Goal: Task Accomplishment & Management: Use online tool/utility

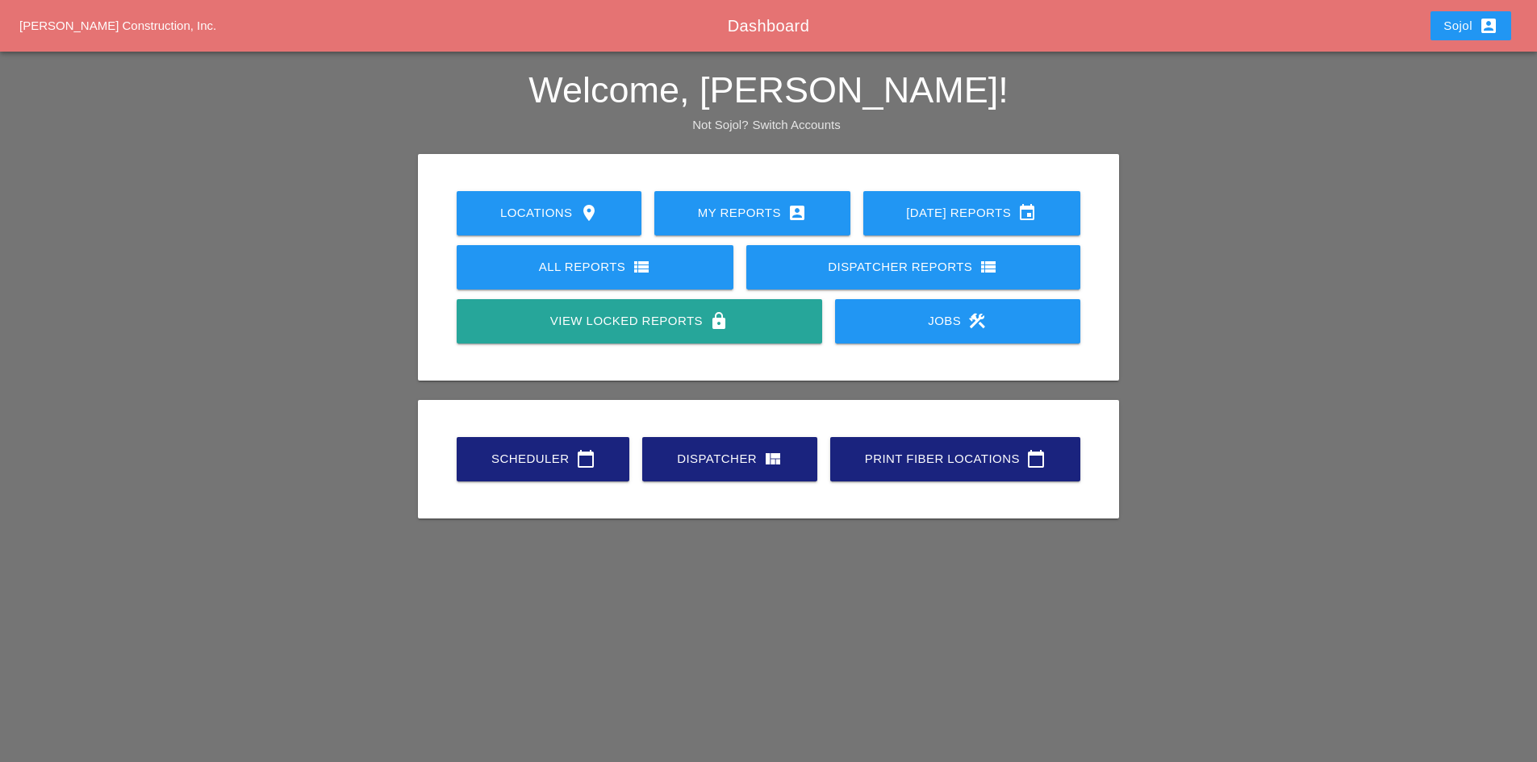
click at [532, 454] on div "Scheduler calendar_today" at bounding box center [542, 458] width 121 height 19
click at [516, 445] on link "Scheduler calendar_today" at bounding box center [543, 459] width 173 height 44
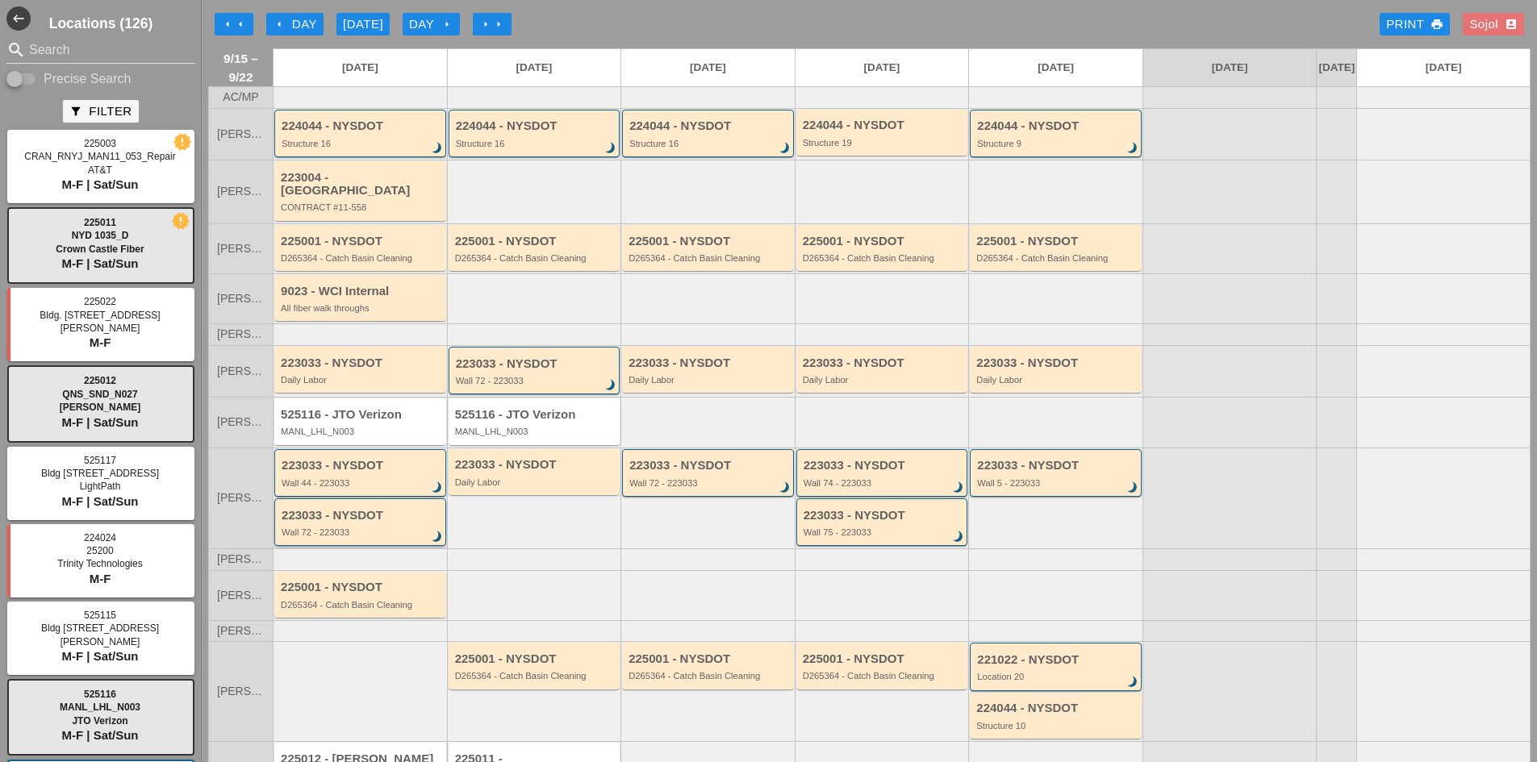
click at [399, 509] on div "223033 - NYSDOT" at bounding box center [362, 516] width 160 height 14
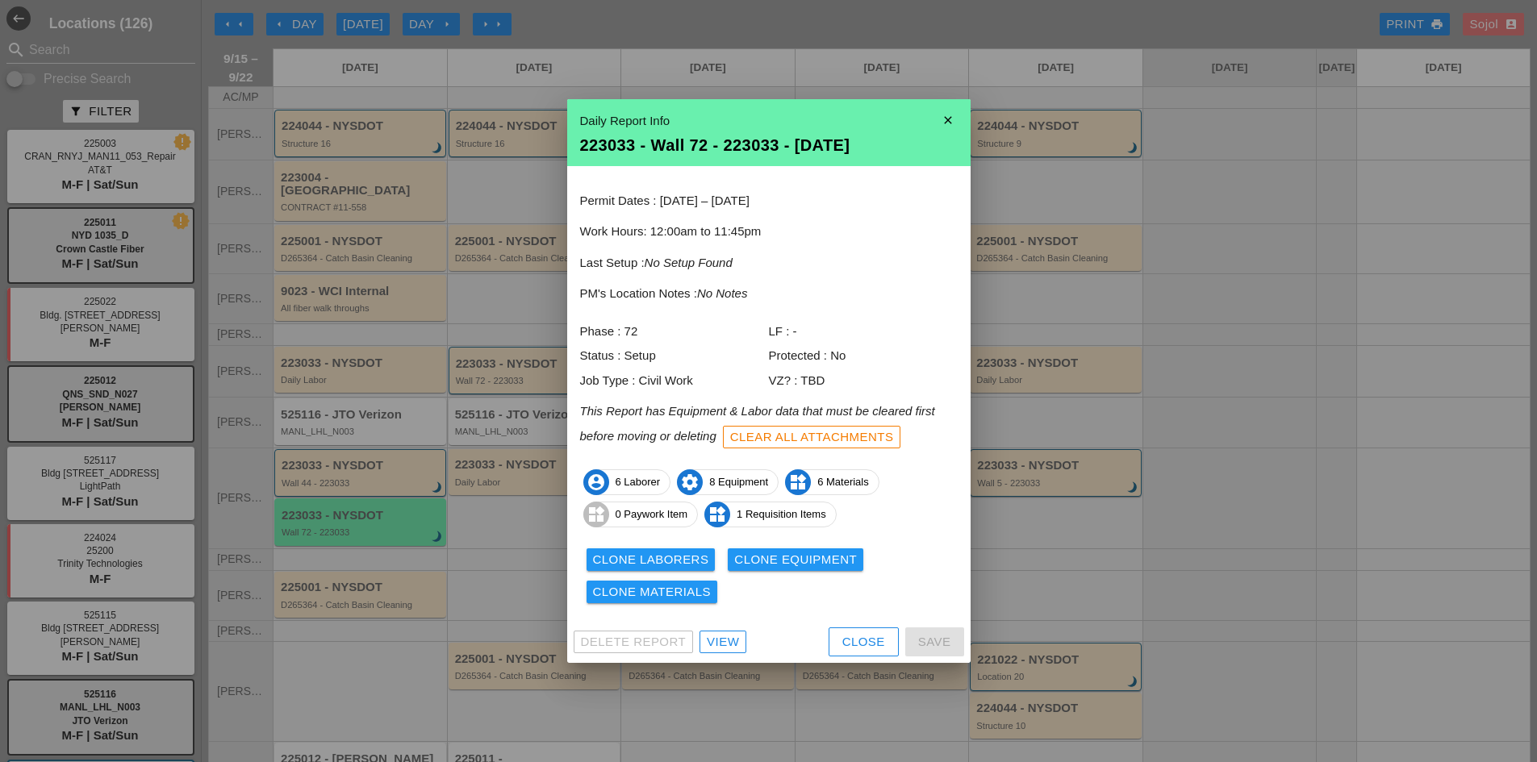
click at [941, 118] on icon "close" at bounding box center [948, 120] width 32 height 32
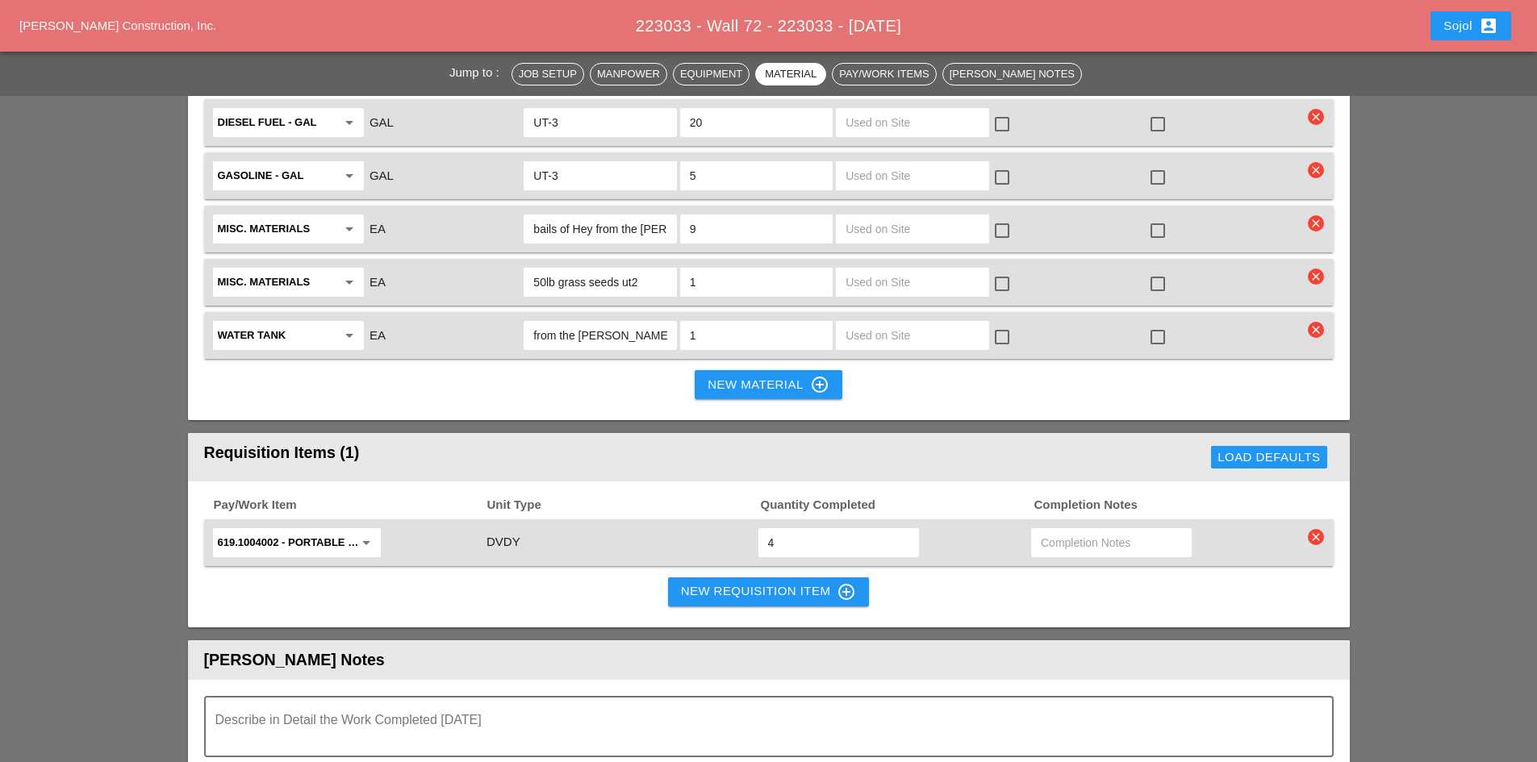
scroll to position [2340, 0]
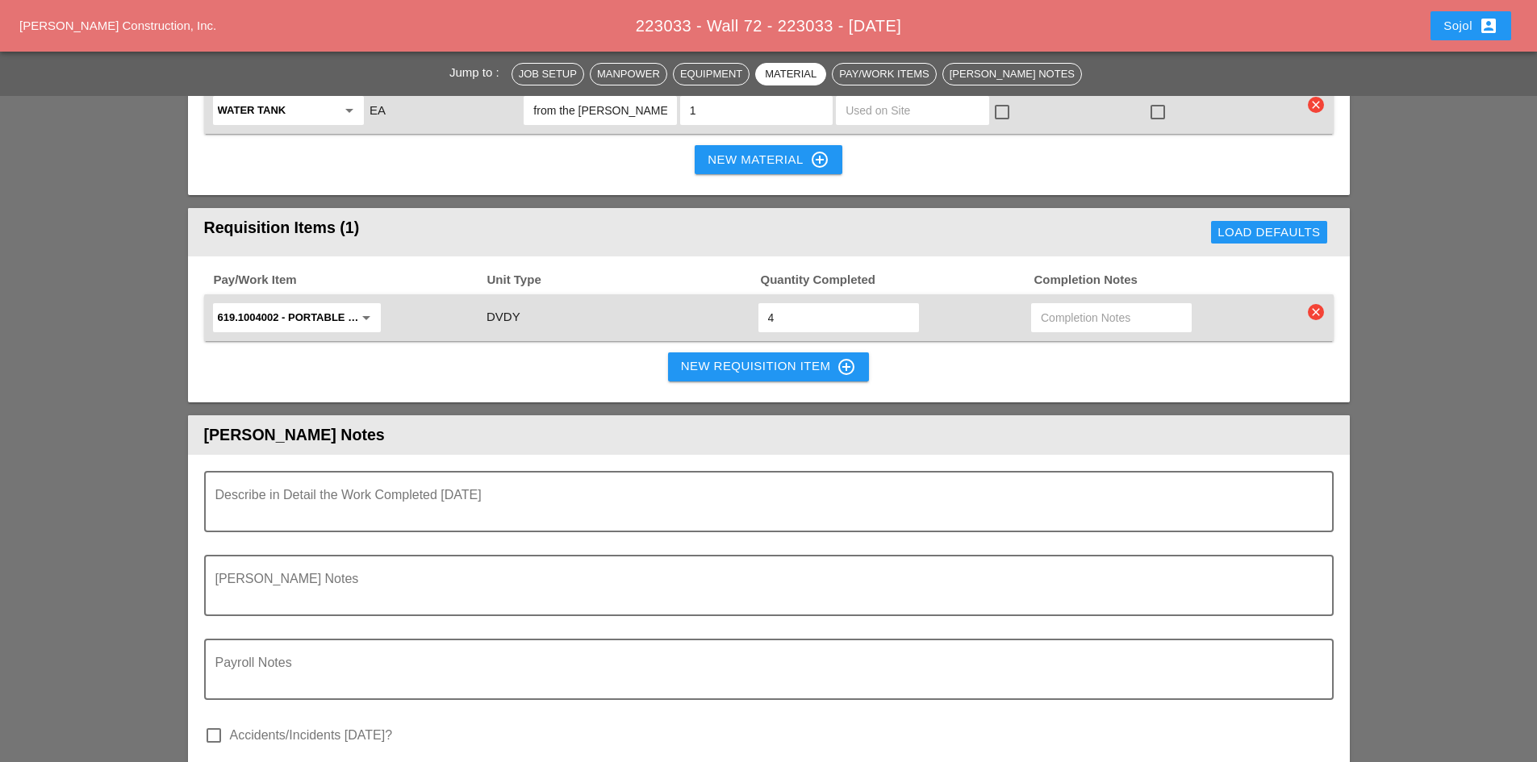
click at [700, 261] on div "Pay/Work Item Unit Type Quantity Completed Completion Notes 619.1004002 - PORTA…" at bounding box center [769, 330] width 1162 height 146
click at [694, 357] on div "New Requisition Item control_point" at bounding box center [769, 366] width 176 height 19
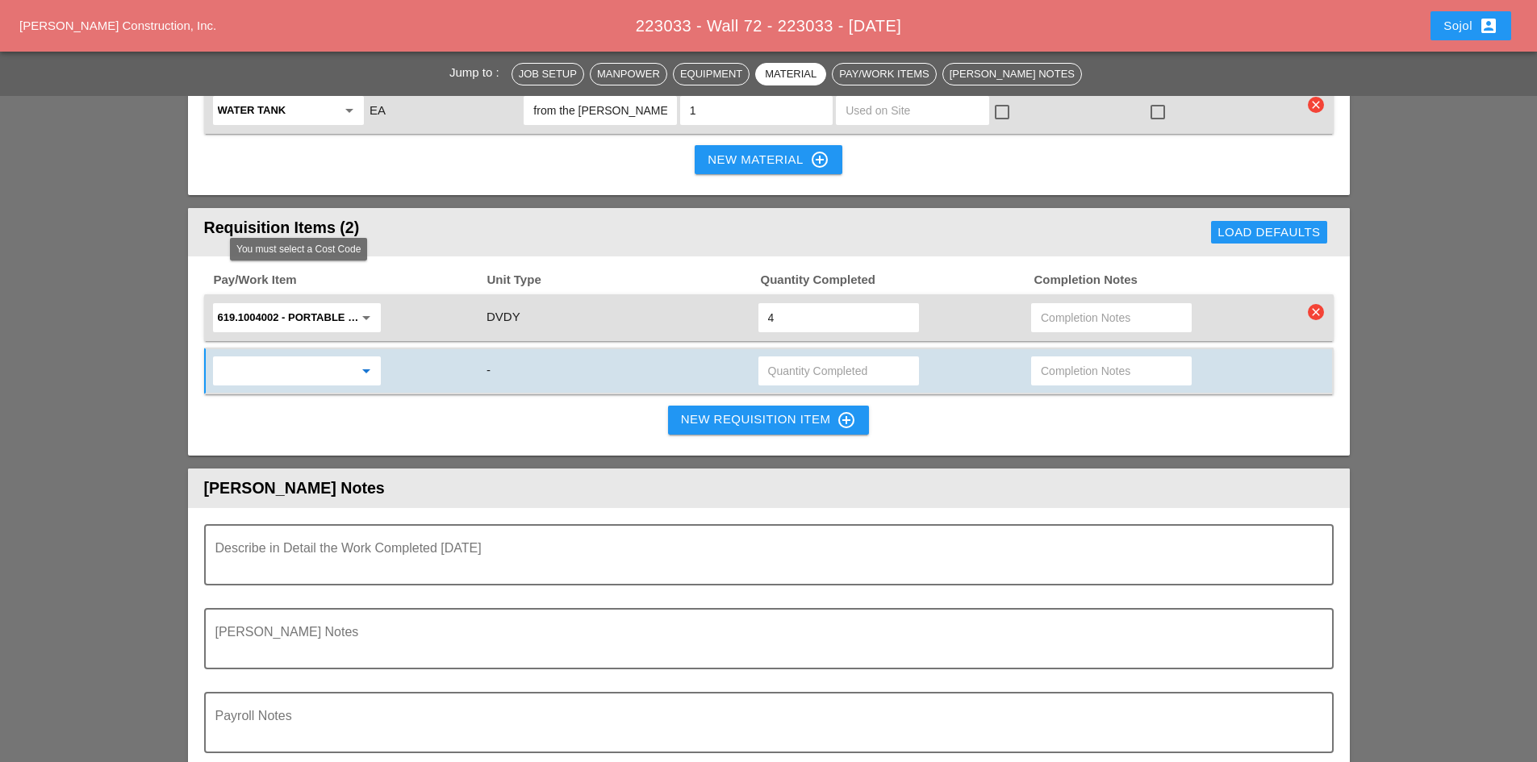
click at [231, 358] on input "text" at bounding box center [286, 371] width 136 height 26
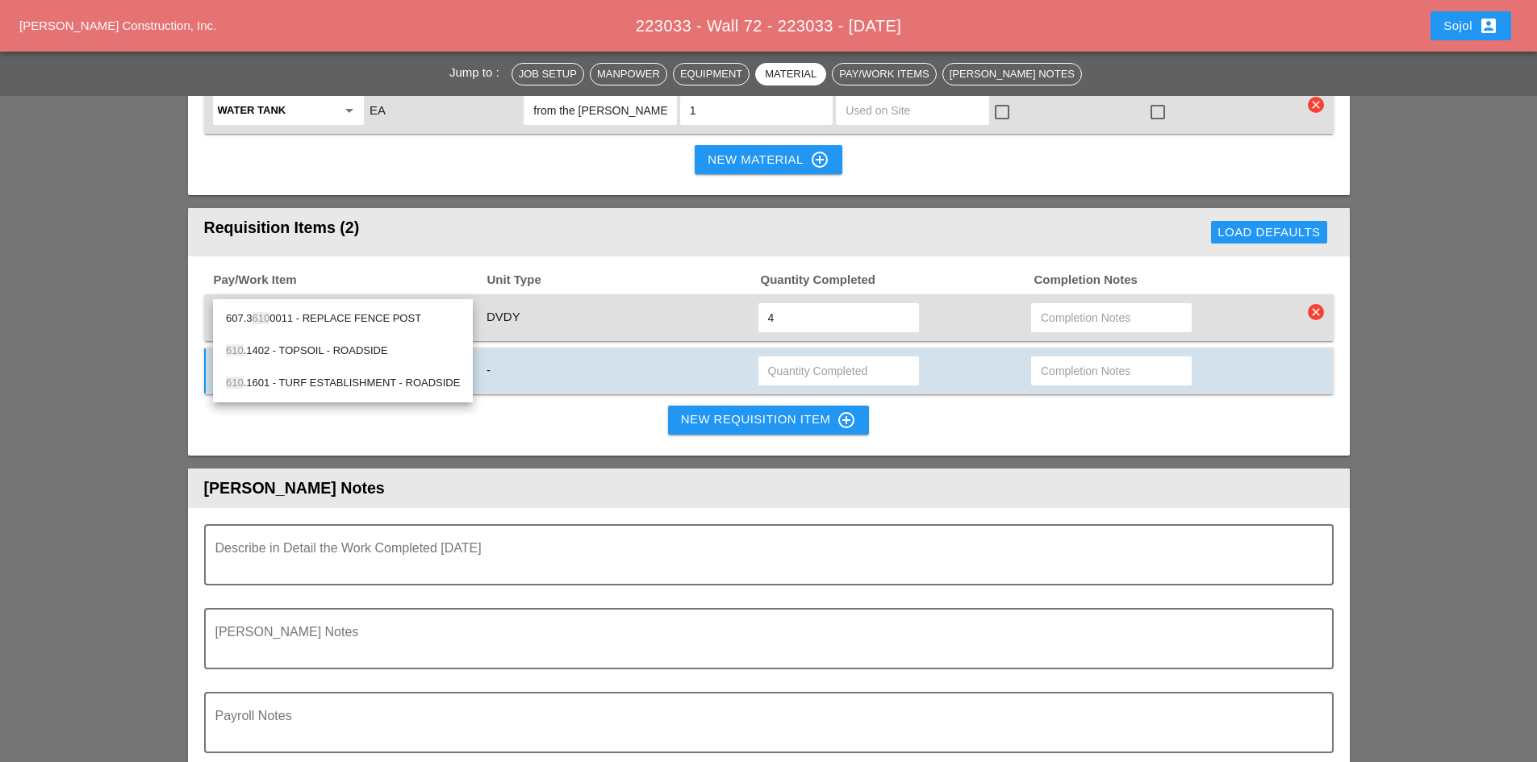
type input "610"
click at [1092, 360] on div "Pay/Work Item Unit Type Quantity Completed Completion Notes 619.1004002 - PORTA…" at bounding box center [769, 356] width 1162 height 199
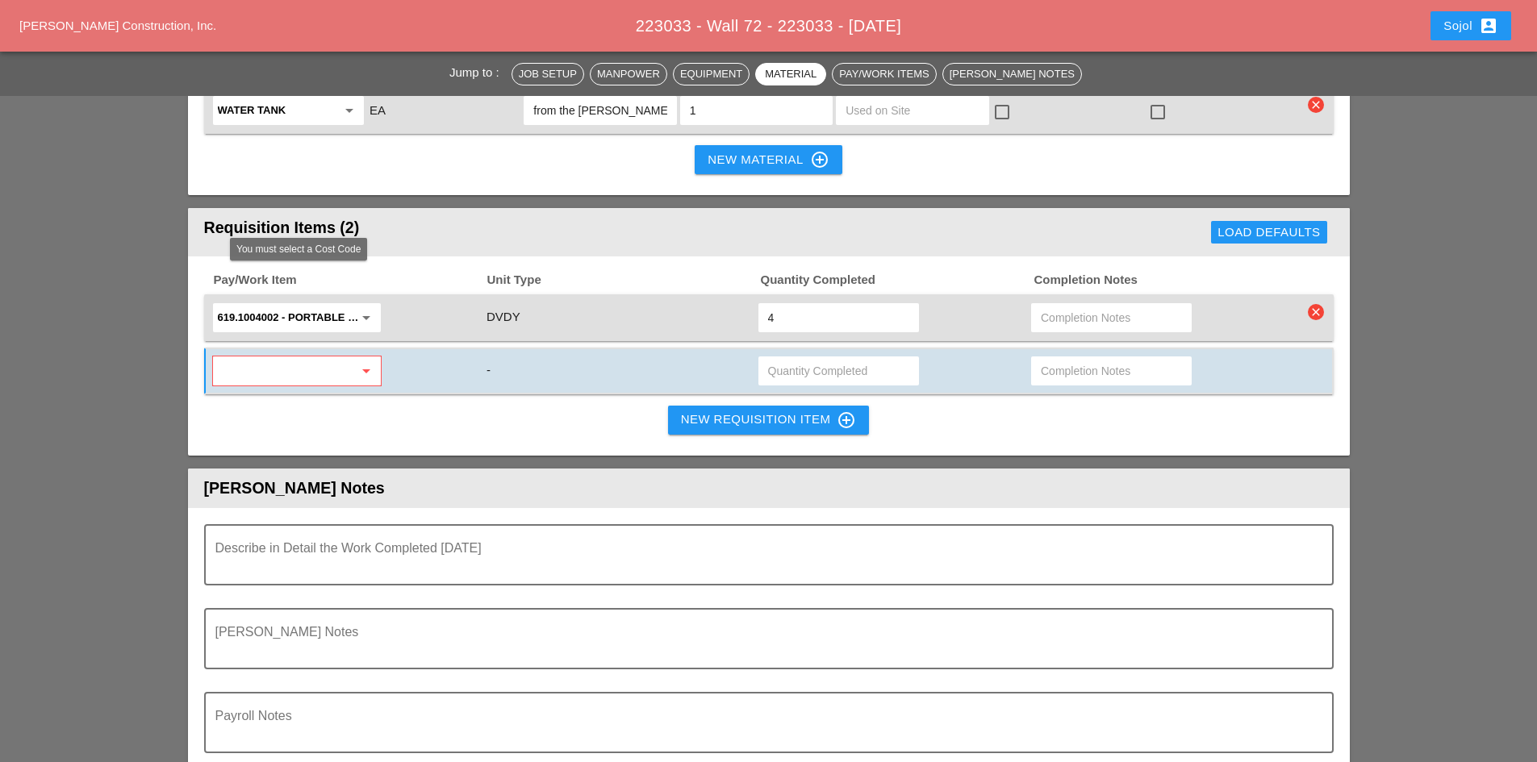
click at [290, 358] on input "text" at bounding box center [286, 371] width 136 height 26
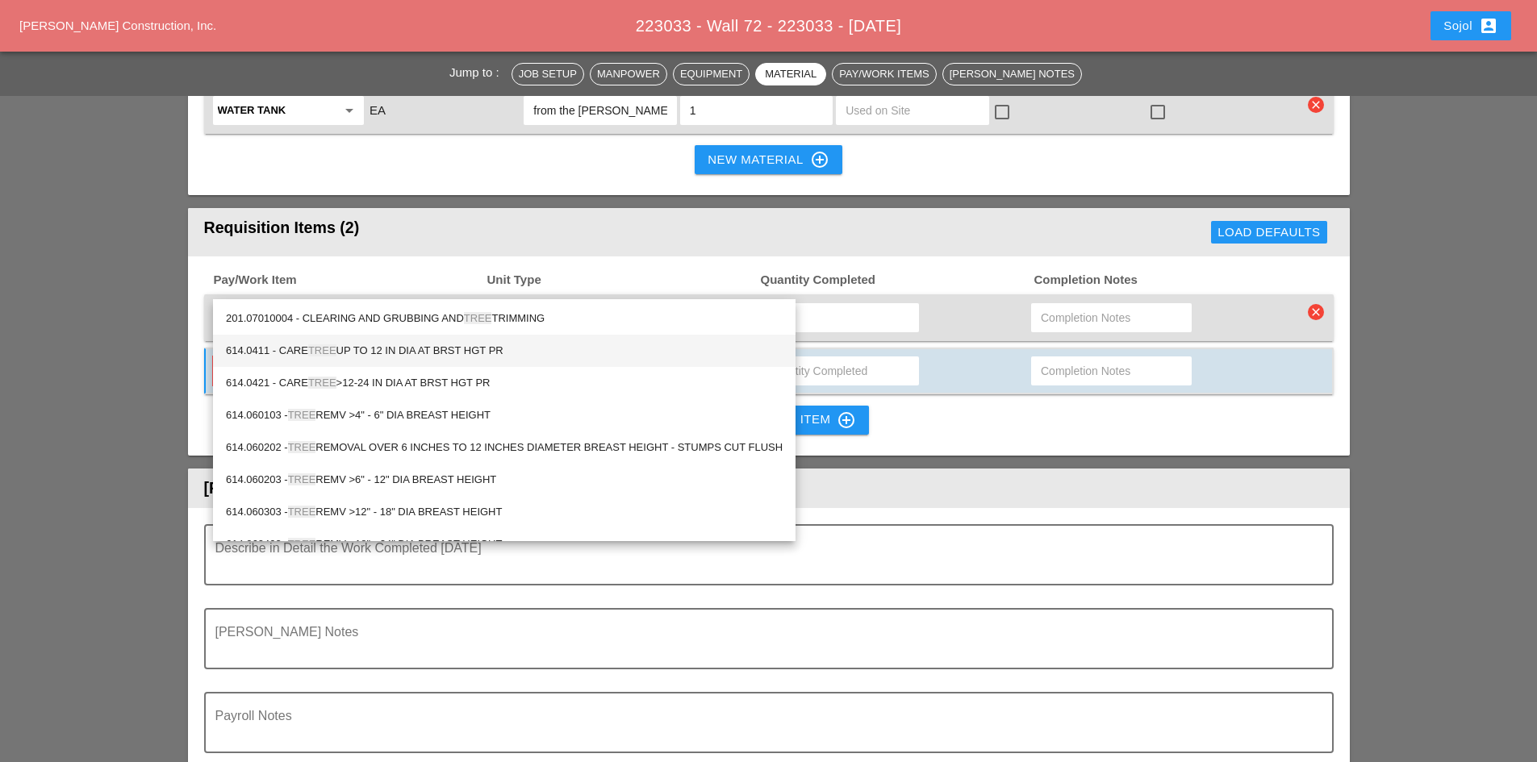
scroll to position [55, 0]
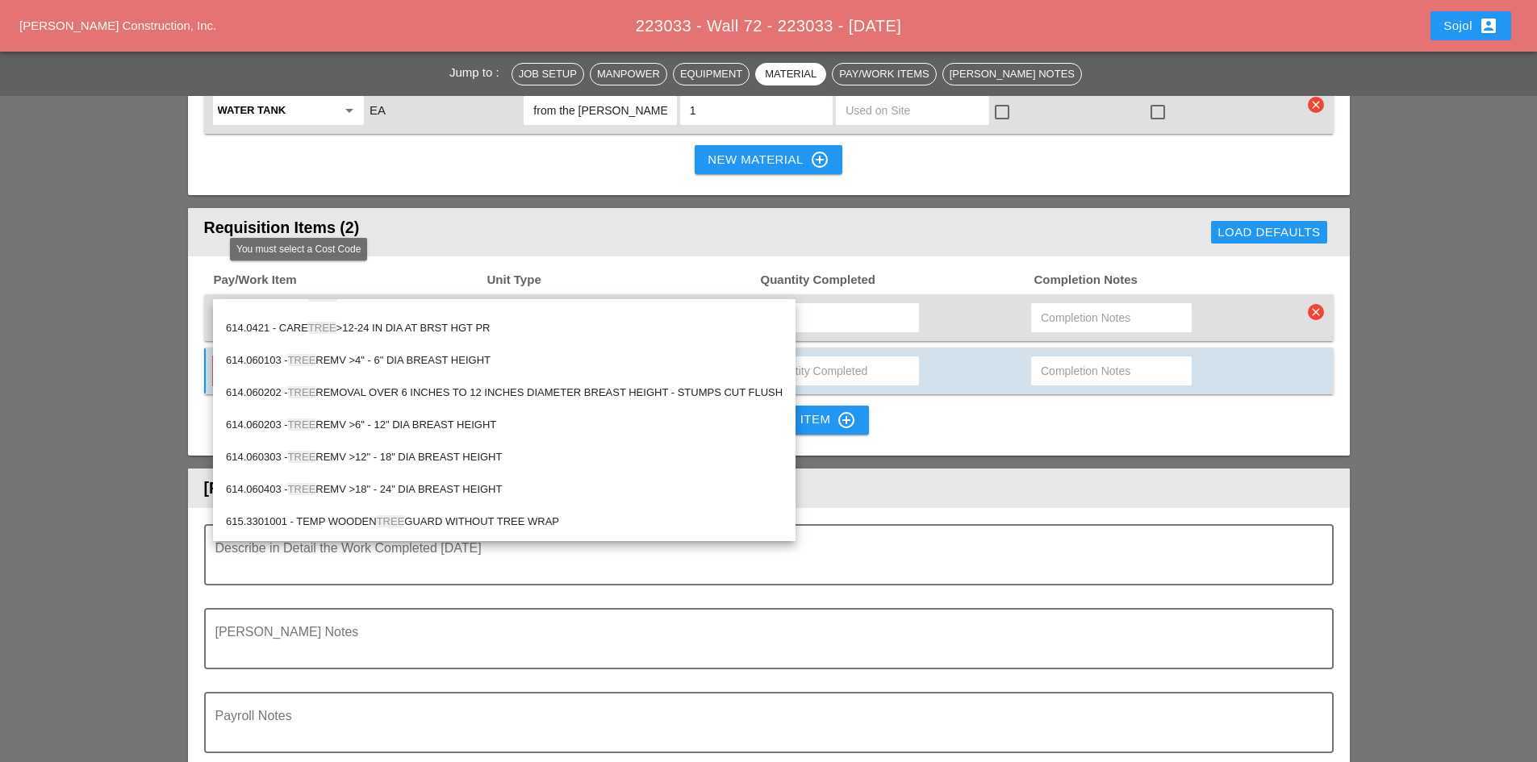
click at [285, 358] on input "tree" at bounding box center [286, 371] width 136 height 26
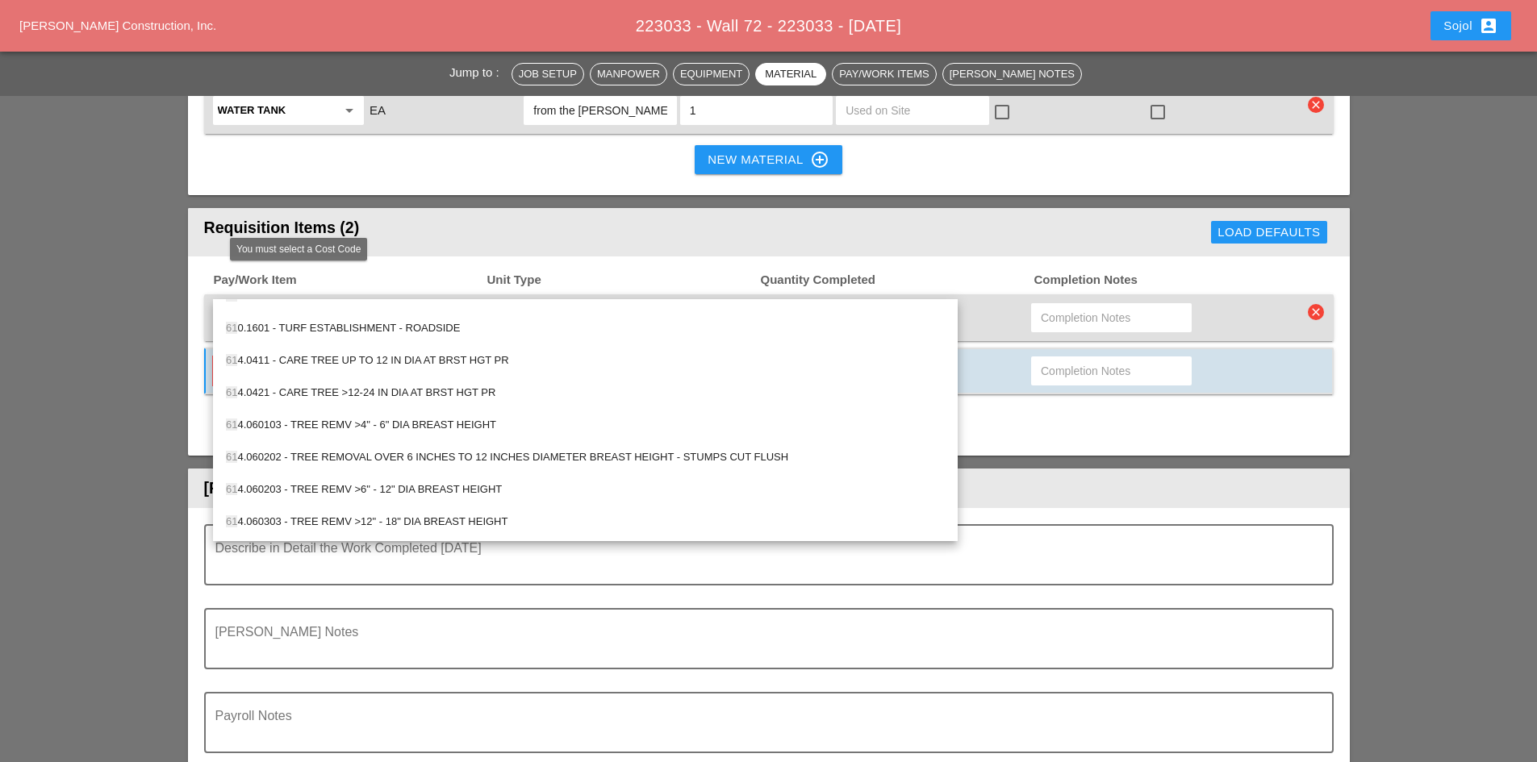
scroll to position [0, 0]
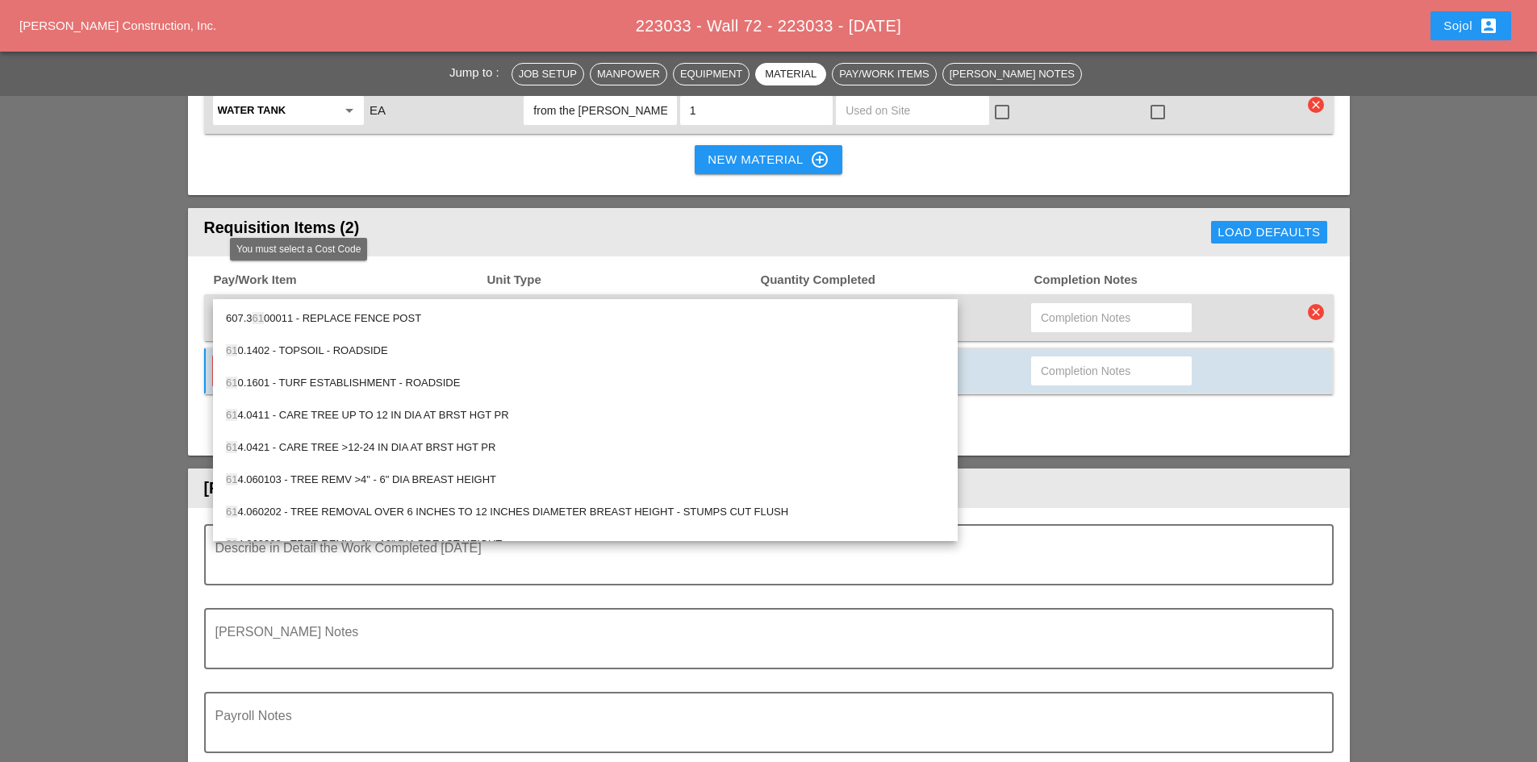
type input "6"
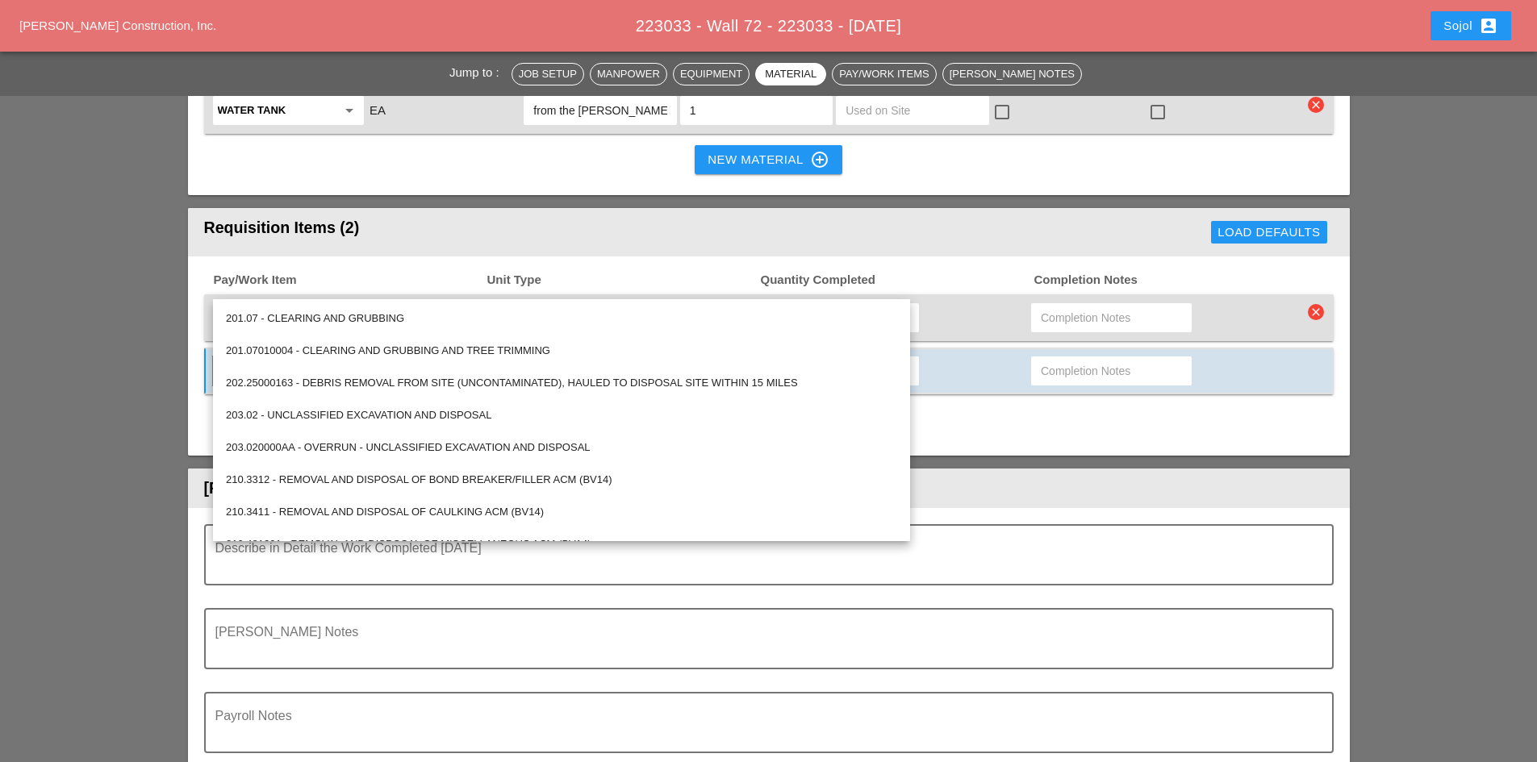
click at [196, 360] on div "Pay/Work Item Unit Type Quantity Completed Completion Notes 619.1004002 - PORTA…" at bounding box center [769, 356] width 1162 height 199
